Goal: Information Seeking & Learning: Learn about a topic

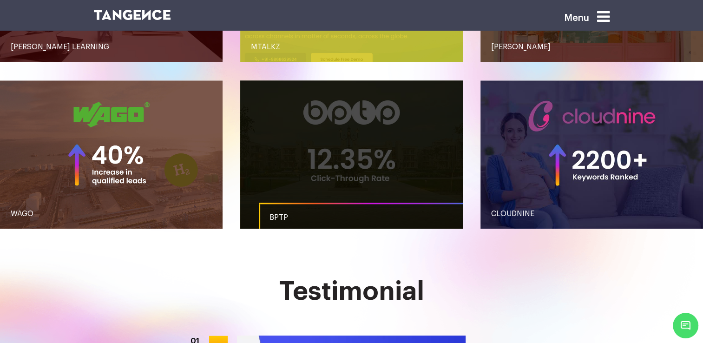
scroll to position [883, 0]
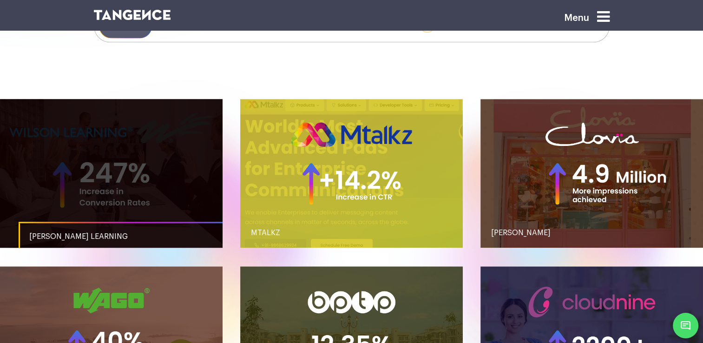
click at [164, 186] on link "button" at bounding box center [111, 173] width 223 height 149
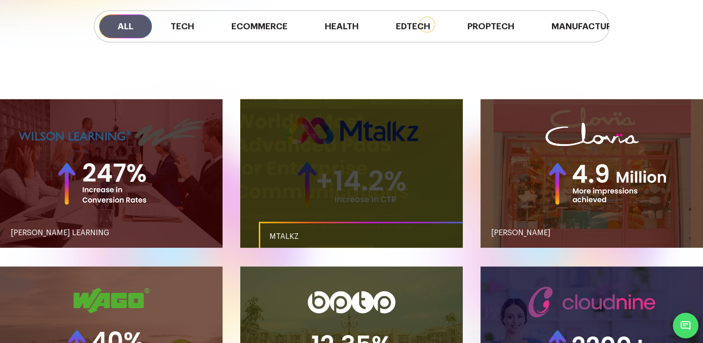
click at [320, 182] on link "button" at bounding box center [351, 173] width 223 height 149
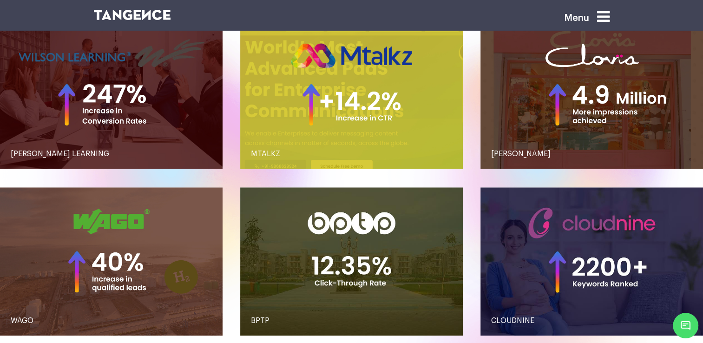
scroll to position [930, 0]
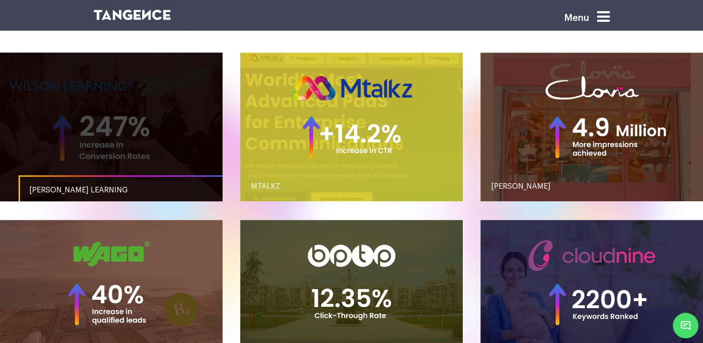
click at [73, 186] on span "WILSON LEARNING" at bounding box center [78, 189] width 99 height 7
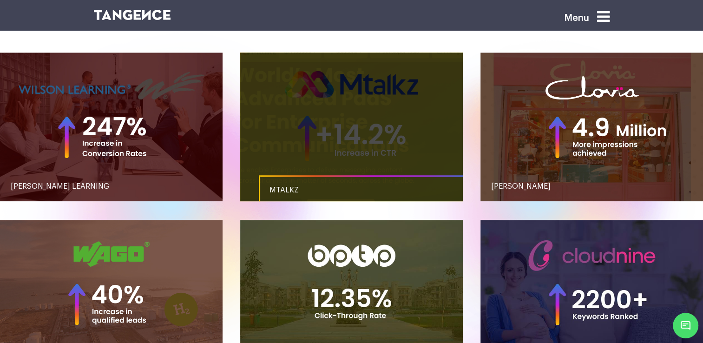
click at [266, 182] on link "MTALKZ" at bounding box center [370, 190] width 223 height 30
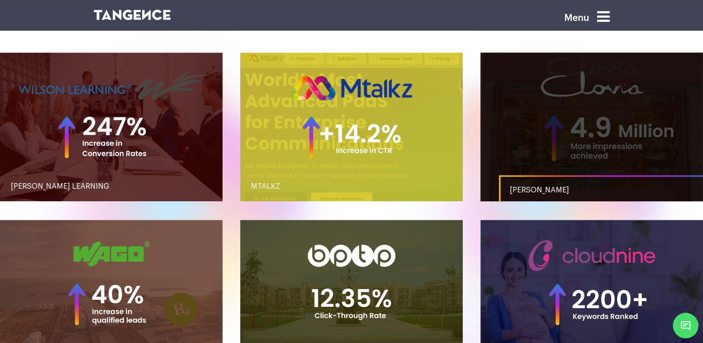
click at [538, 190] on link "CLOVIA" at bounding box center [610, 190] width 223 height 30
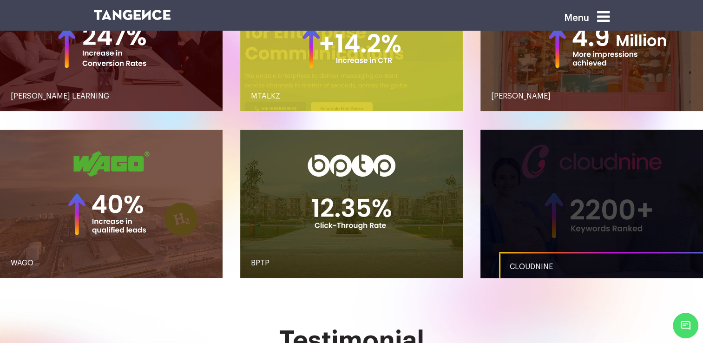
scroll to position [1023, 0]
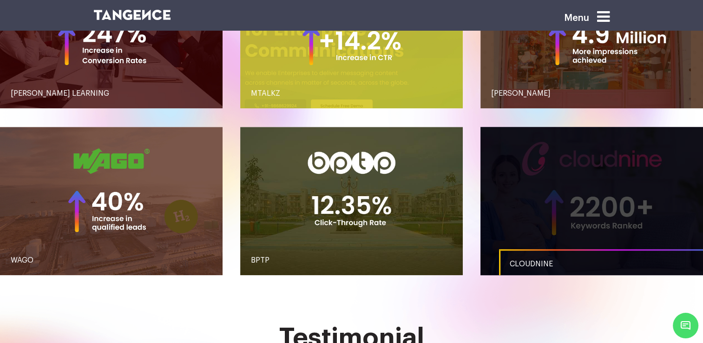
click at [537, 260] on link "CLOUDNINE" at bounding box center [610, 264] width 223 height 30
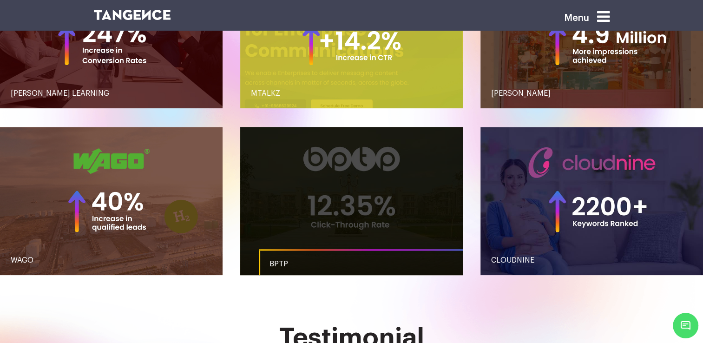
click at [285, 259] on link "BPTP" at bounding box center [370, 264] width 223 height 30
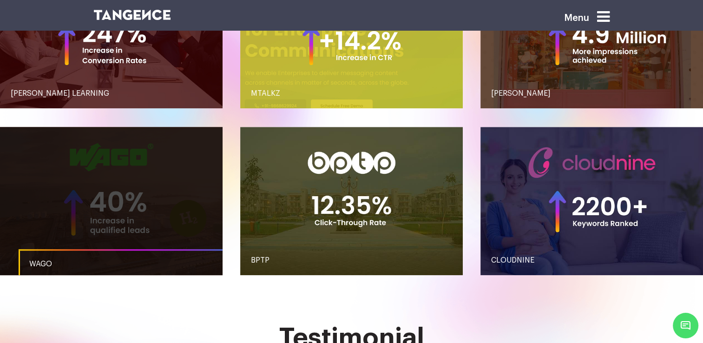
click at [89, 255] on link "WAGO" at bounding box center [130, 264] width 223 height 30
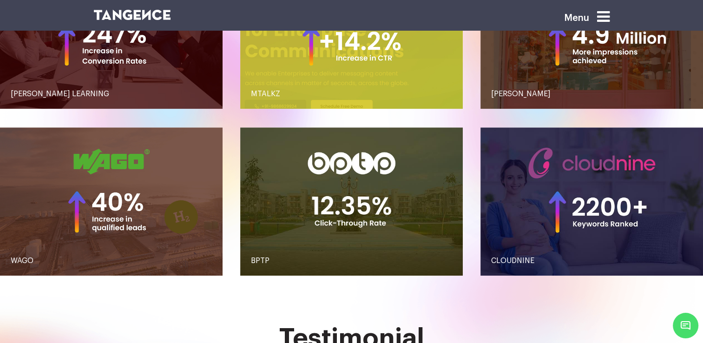
scroll to position [883, 0]
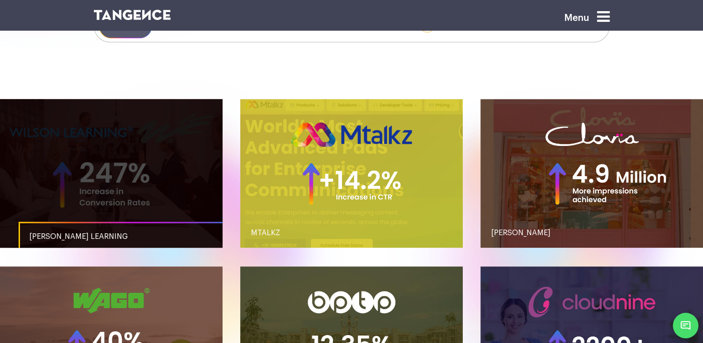
click at [65, 237] on span "WILSON LEARNING" at bounding box center [78, 236] width 99 height 7
click at [84, 237] on span "WILSON LEARNING" at bounding box center [78, 236] width 99 height 7
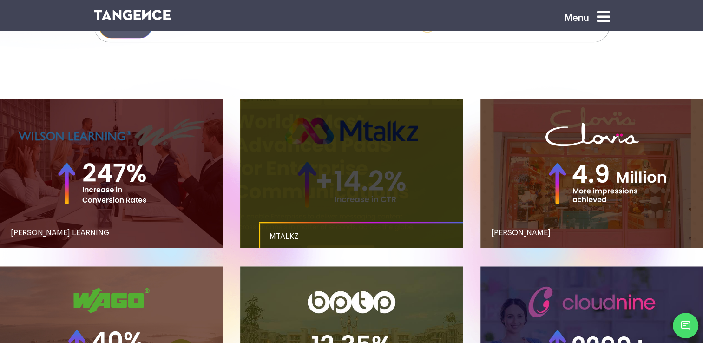
click at [263, 236] on link "MTALKZ" at bounding box center [370, 237] width 223 height 30
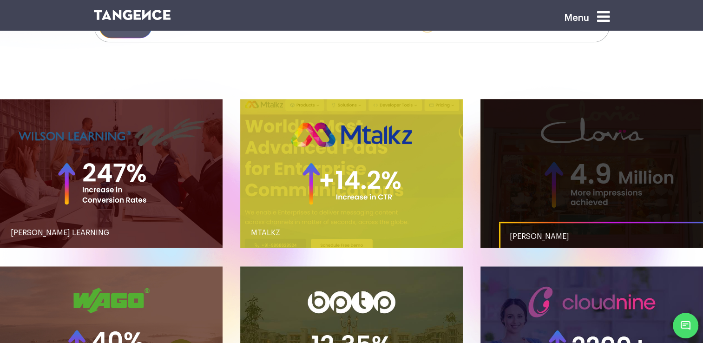
click at [510, 235] on span "CLOVIA" at bounding box center [540, 236] width 60 height 7
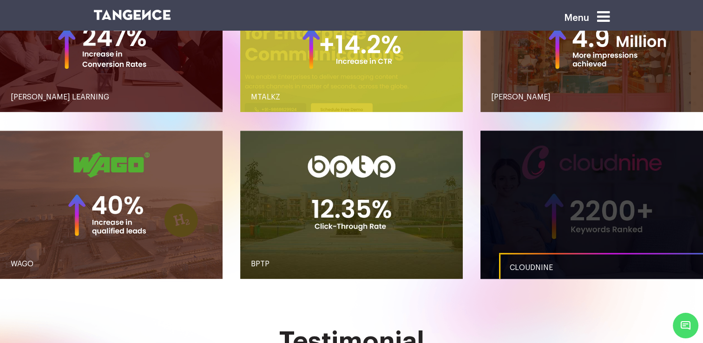
scroll to position [1023, 0]
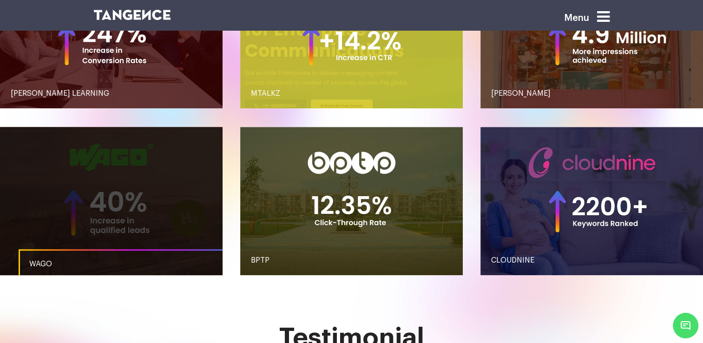
click at [59, 263] on link "WAGO" at bounding box center [130, 264] width 223 height 30
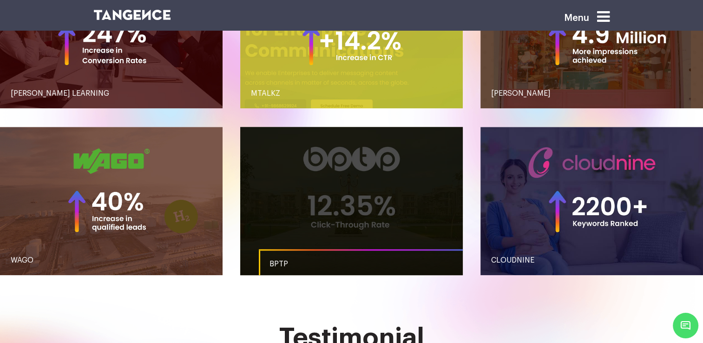
click at [275, 263] on span "BPTP" at bounding box center [279, 263] width 19 height 7
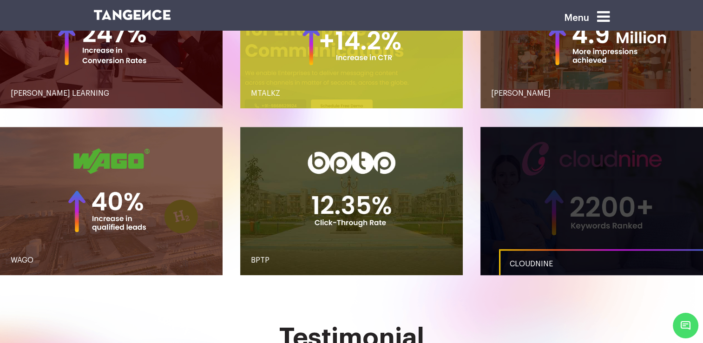
click at [516, 266] on span "CLOUDNINE" at bounding box center [531, 263] width 43 height 7
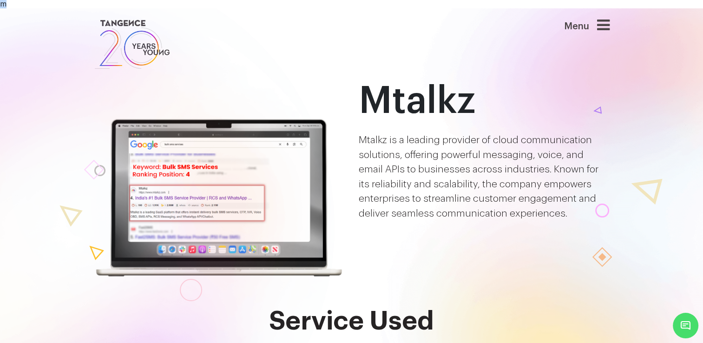
drag, startPoint x: 5, startPoint y: 5, endPoint x: -2, endPoint y: 7, distance: 7.4
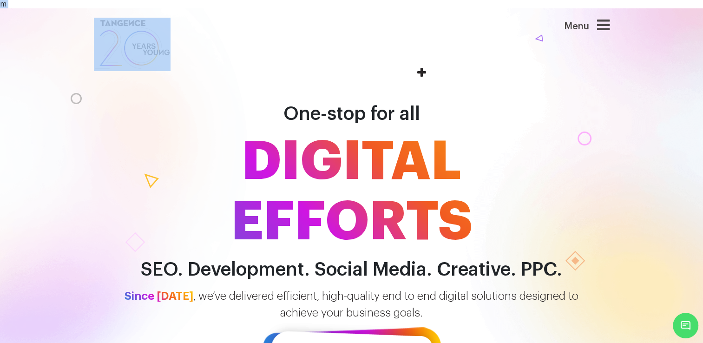
drag, startPoint x: 0, startPoint y: 4, endPoint x: 10, endPoint y: 3, distance: 10.2
click at [603, 23] on icon at bounding box center [603, 25] width 13 height 15
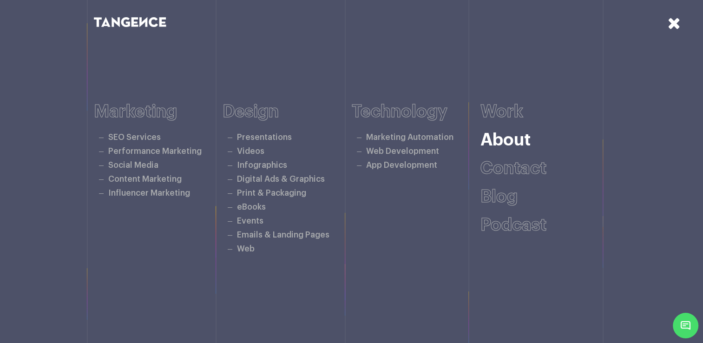
click at [491, 142] on link "About" at bounding box center [506, 140] width 50 height 17
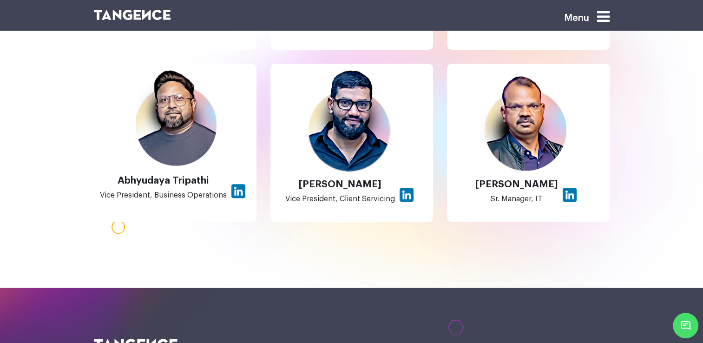
scroll to position [744, 0]
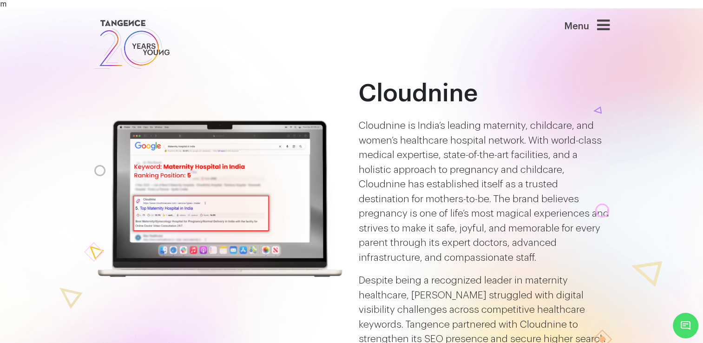
click at [476, 304] on p "Despite being a recognized leader in maternity healthcare, Cloudnine struggled …" at bounding box center [484, 317] width 251 height 88
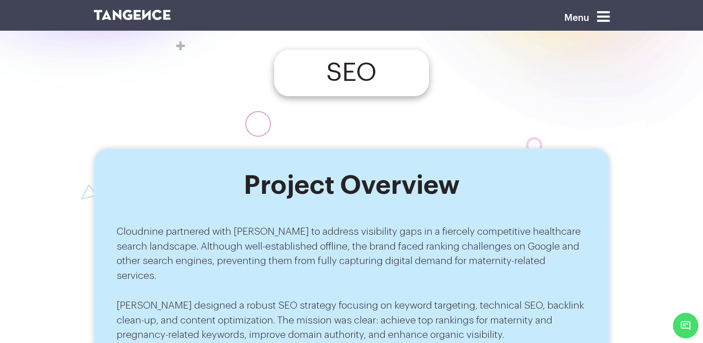
scroll to position [325, 0]
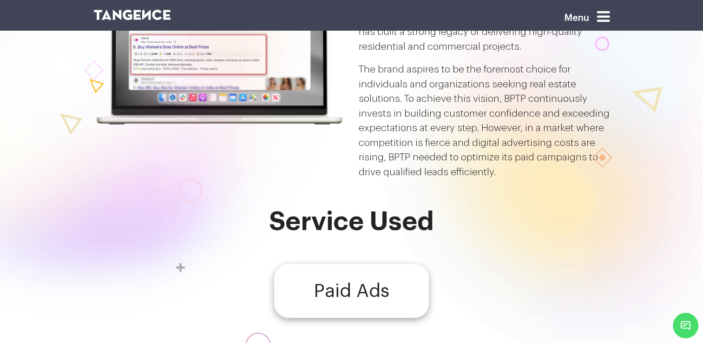
scroll to position [93, 0]
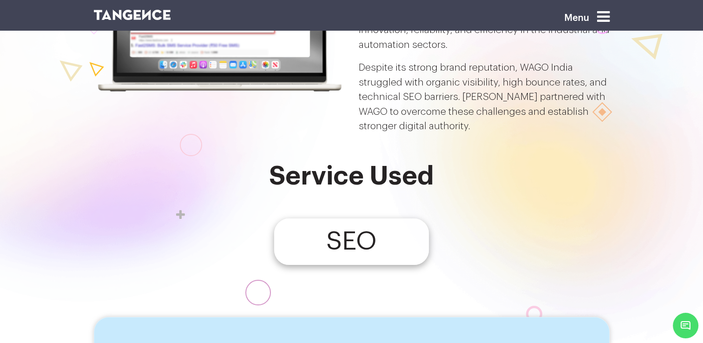
scroll to position [186, 0]
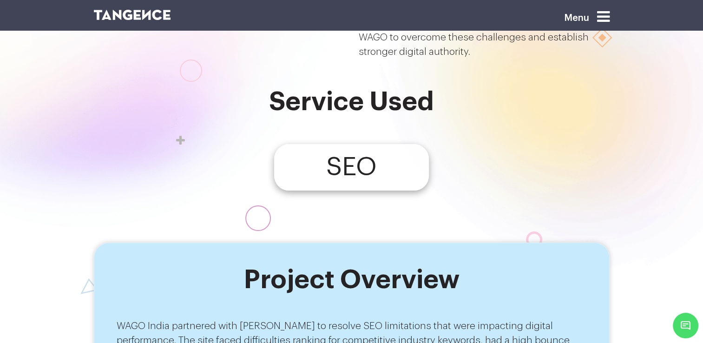
click at [356, 161] on h4 "SEO" at bounding box center [351, 167] width 51 height 12
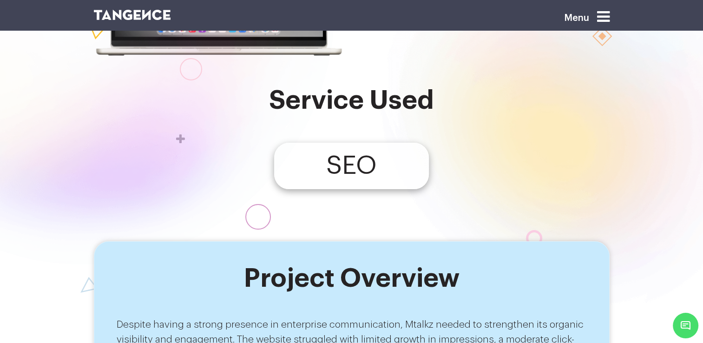
scroll to position [139, 0]
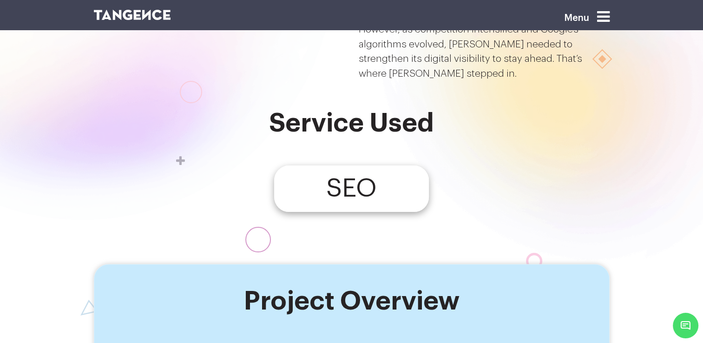
scroll to position [186, 0]
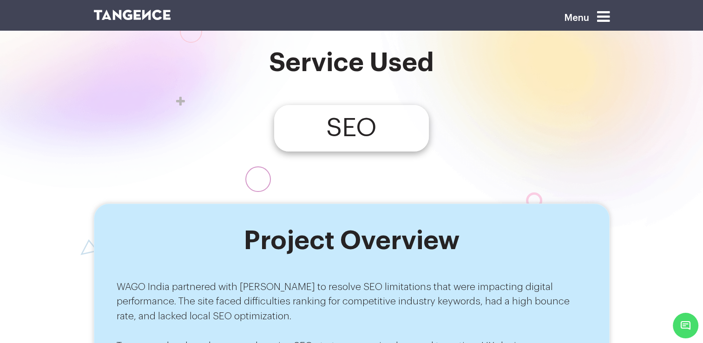
scroll to position [186, 0]
